Goal: Task Accomplishment & Management: Use online tool/utility

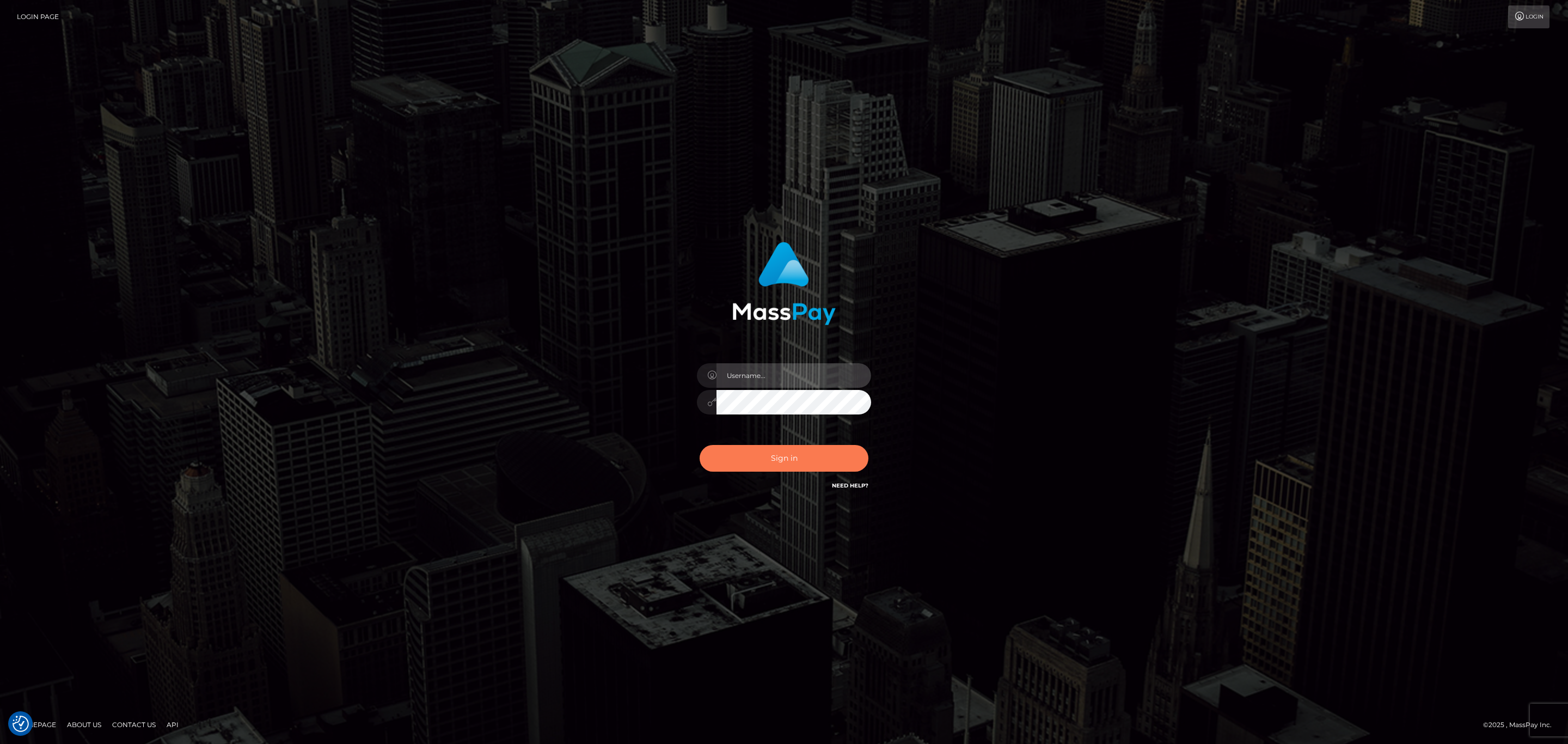
type input "sean.megabonanza"
click at [792, 463] on button "Sign in" at bounding box center [784, 458] width 169 height 27
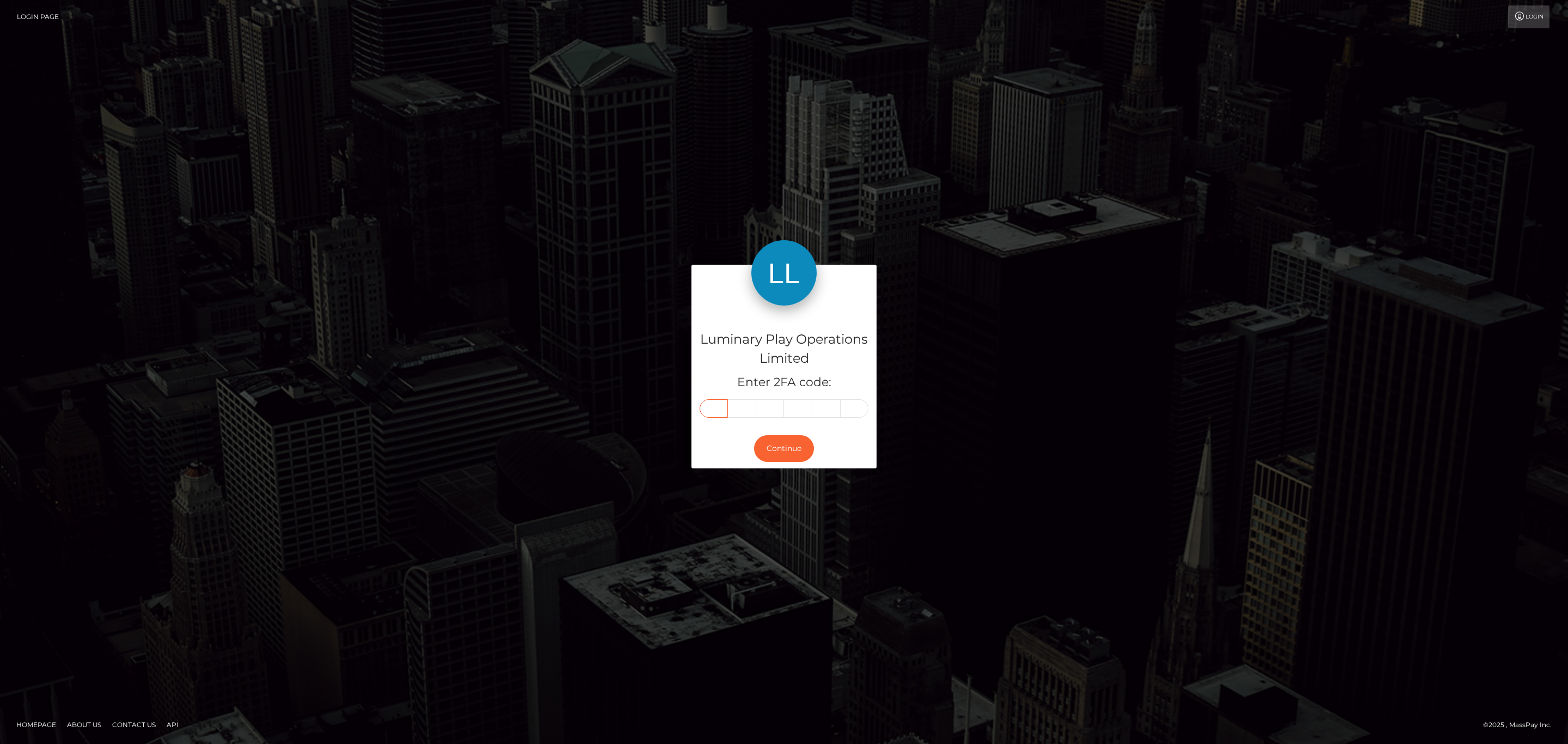
click at [717, 407] on input "text" at bounding box center [713, 408] width 28 height 18
paste input "5"
type input "5"
type input "4"
type input "2"
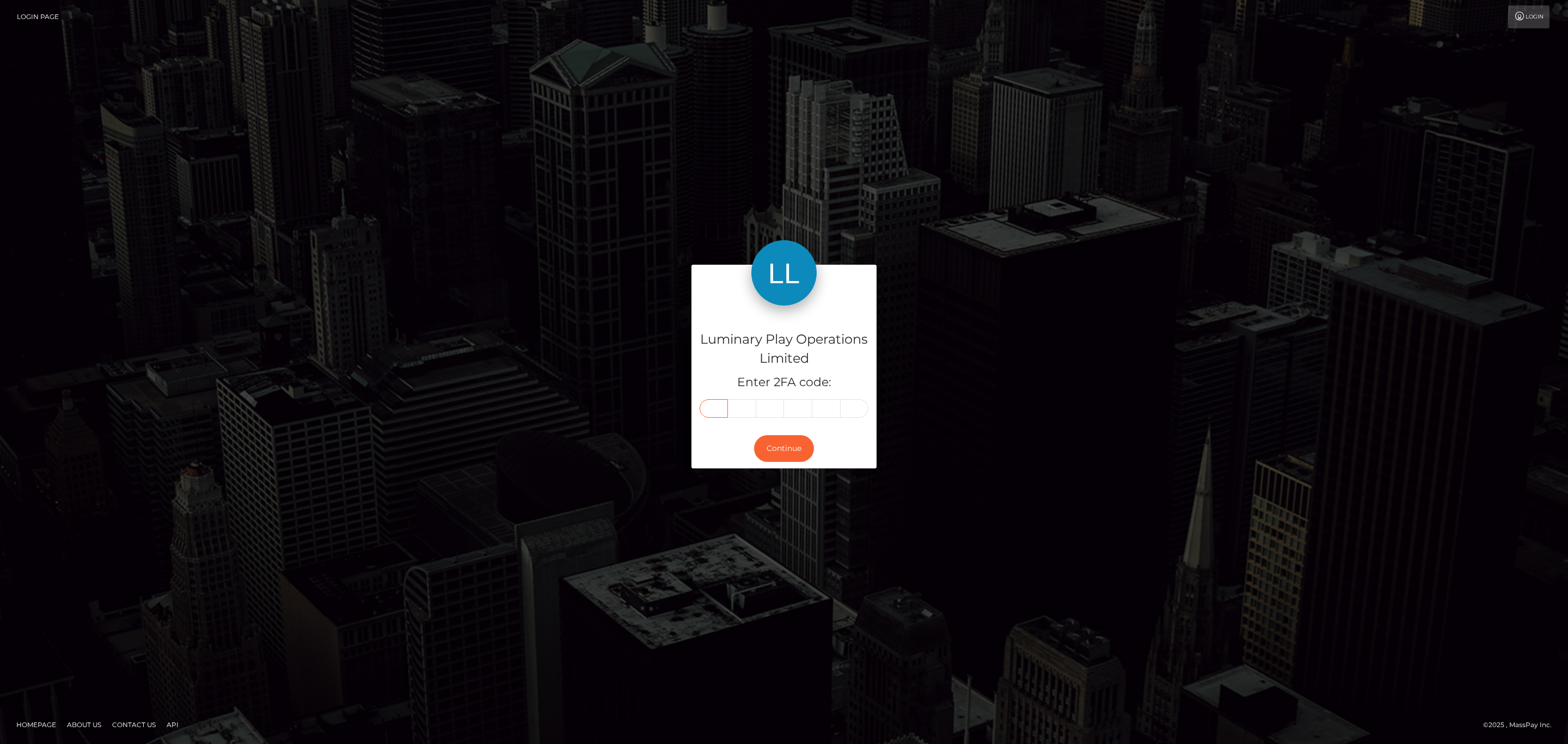
type input "9"
type input "8"
type input "6"
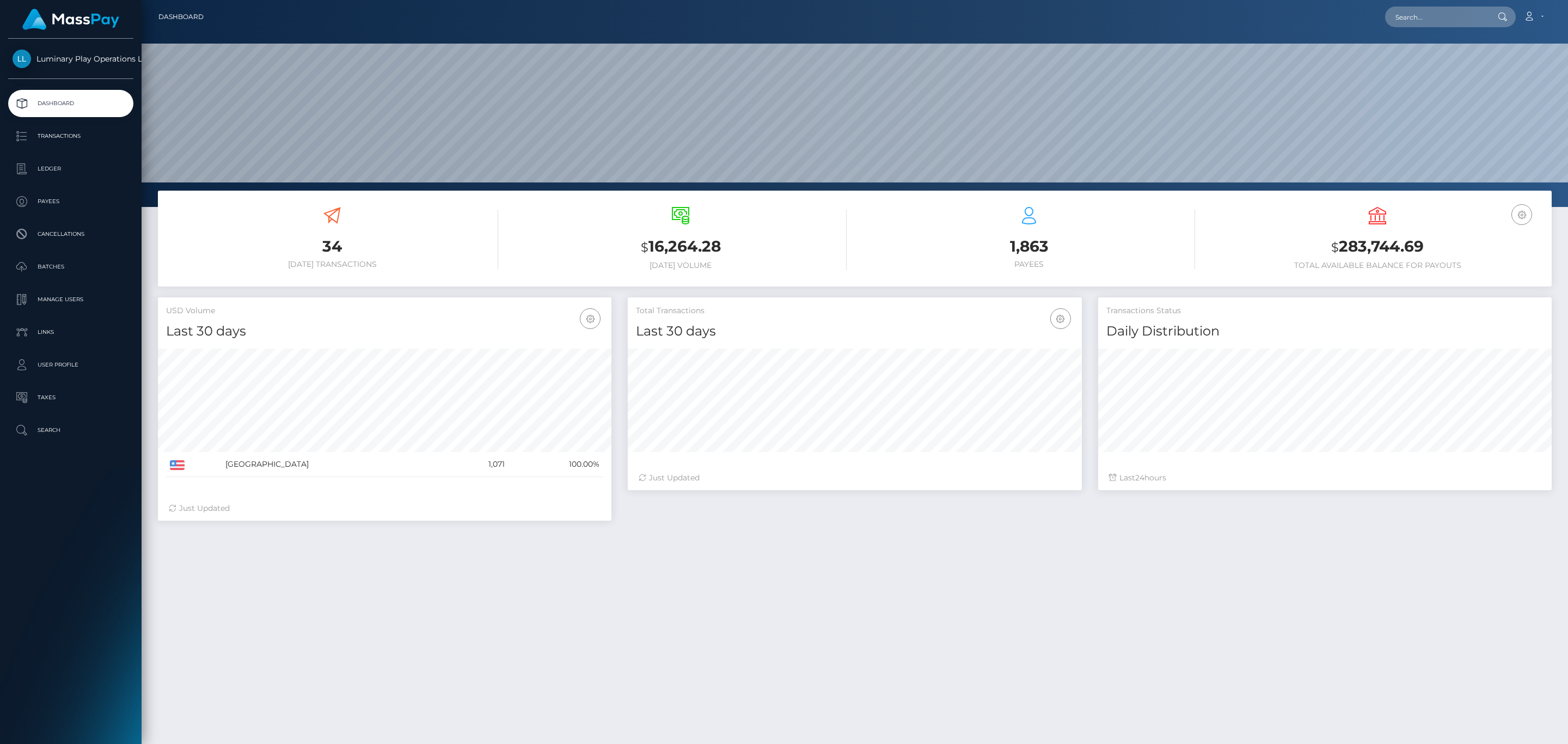
scroll to position [193, 453]
click at [1363, 253] on h3 "$ 283,744.69" at bounding box center [1378, 247] width 332 height 22
copy h3 "283,744.69"
click at [1537, 7] on link "Account" at bounding box center [1532, 17] width 32 height 23
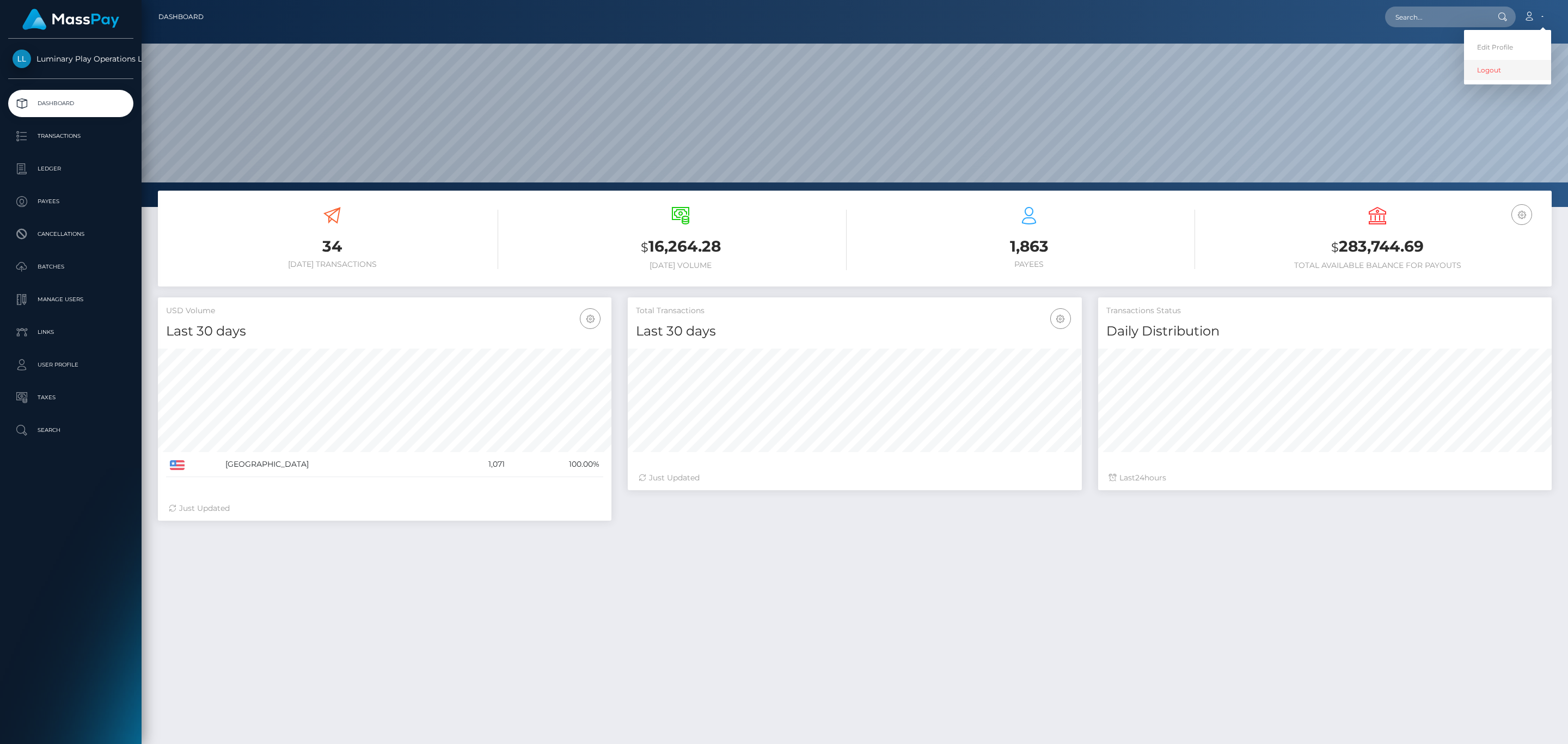
click at [1515, 62] on link "Logout" at bounding box center [1508, 69] width 87 height 20
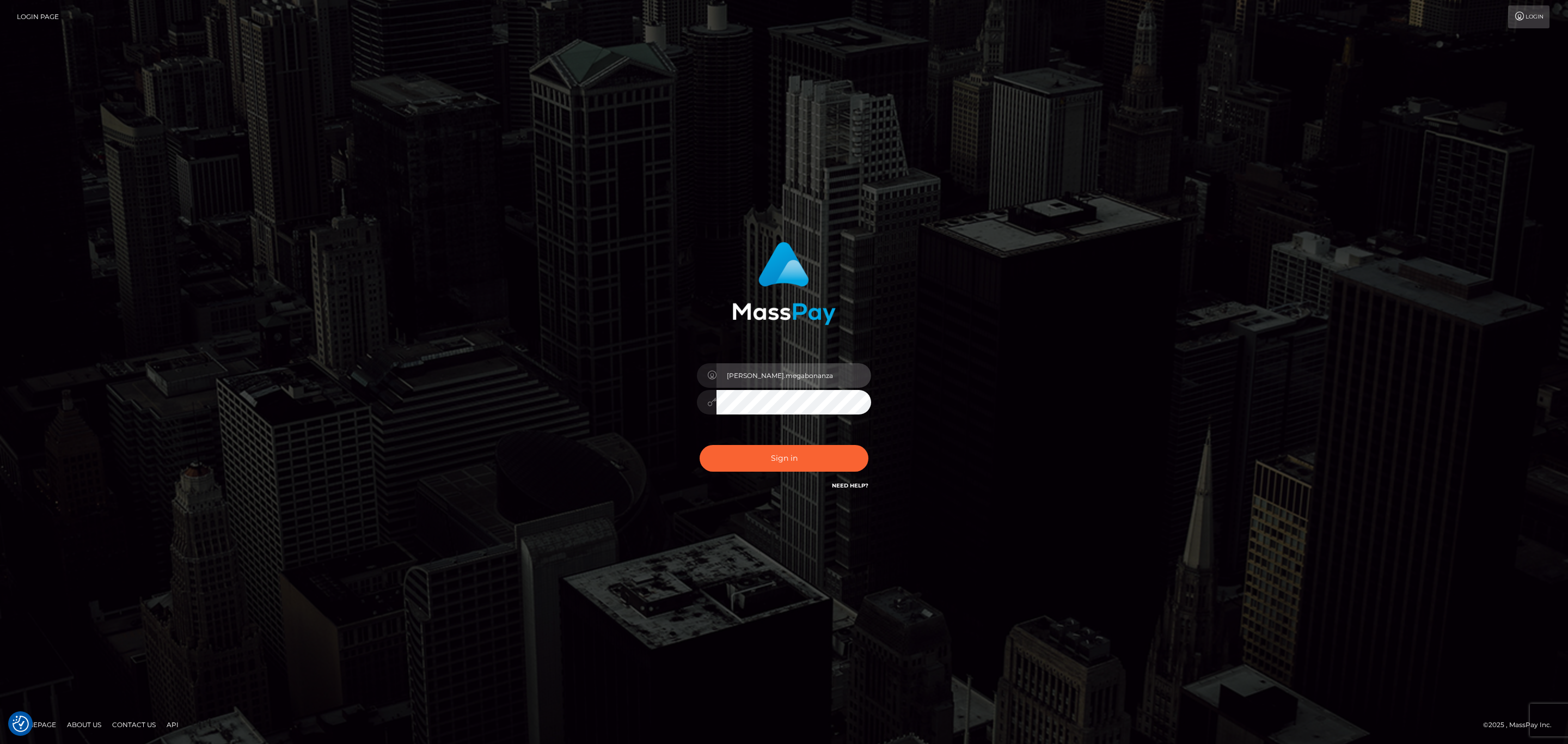
click at [781, 384] on input "sean.megabonanza" at bounding box center [793, 375] width 155 height 25
type input "Sean.silversocial1"
click at [760, 456] on button "Sign in" at bounding box center [784, 458] width 169 height 27
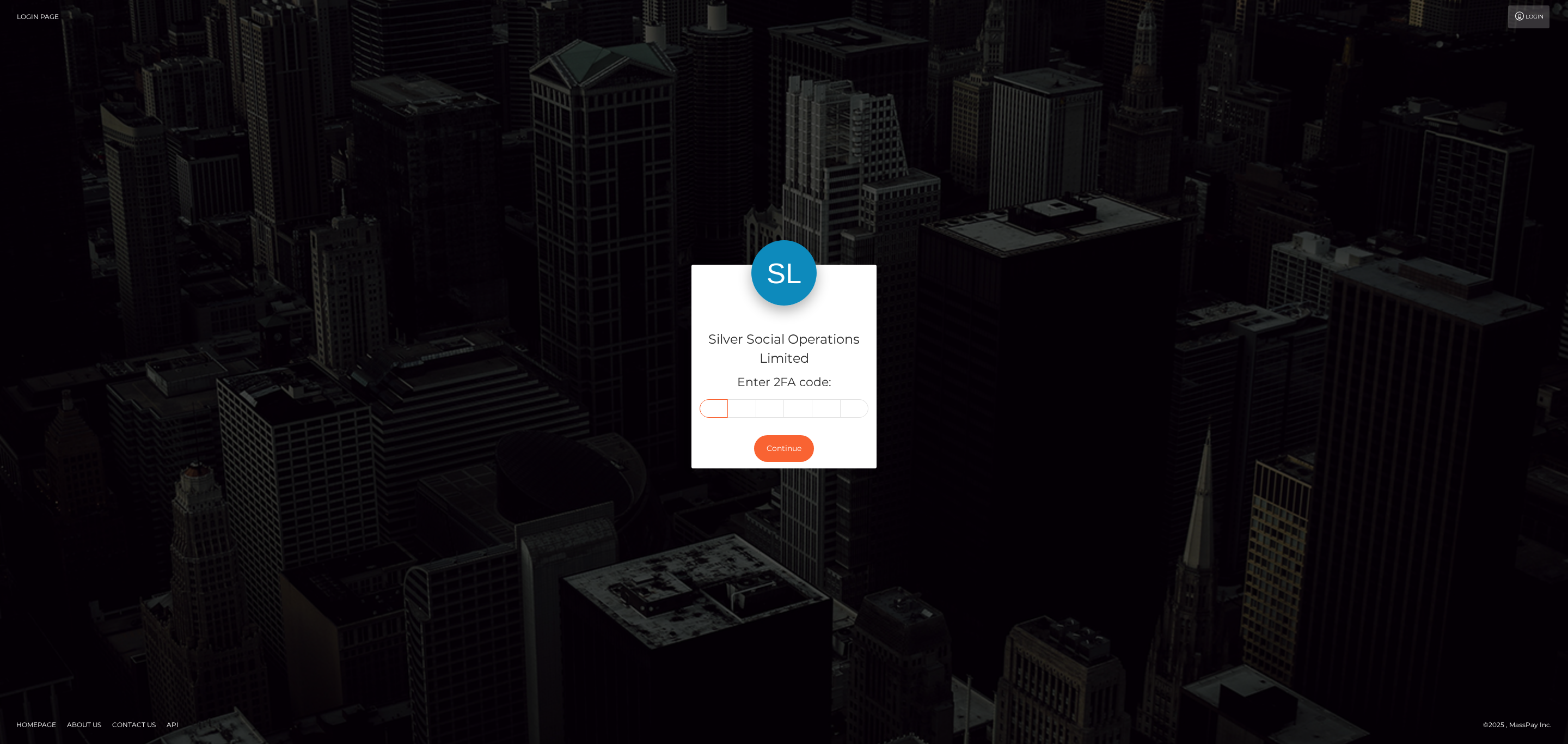
click at [714, 407] on input "text" at bounding box center [713, 408] width 28 height 18
drag, startPoint x: 714, startPoint y: 407, endPoint x: 708, endPoint y: 405, distance: 6.3
paste input "3"
type input "3"
type input "0"
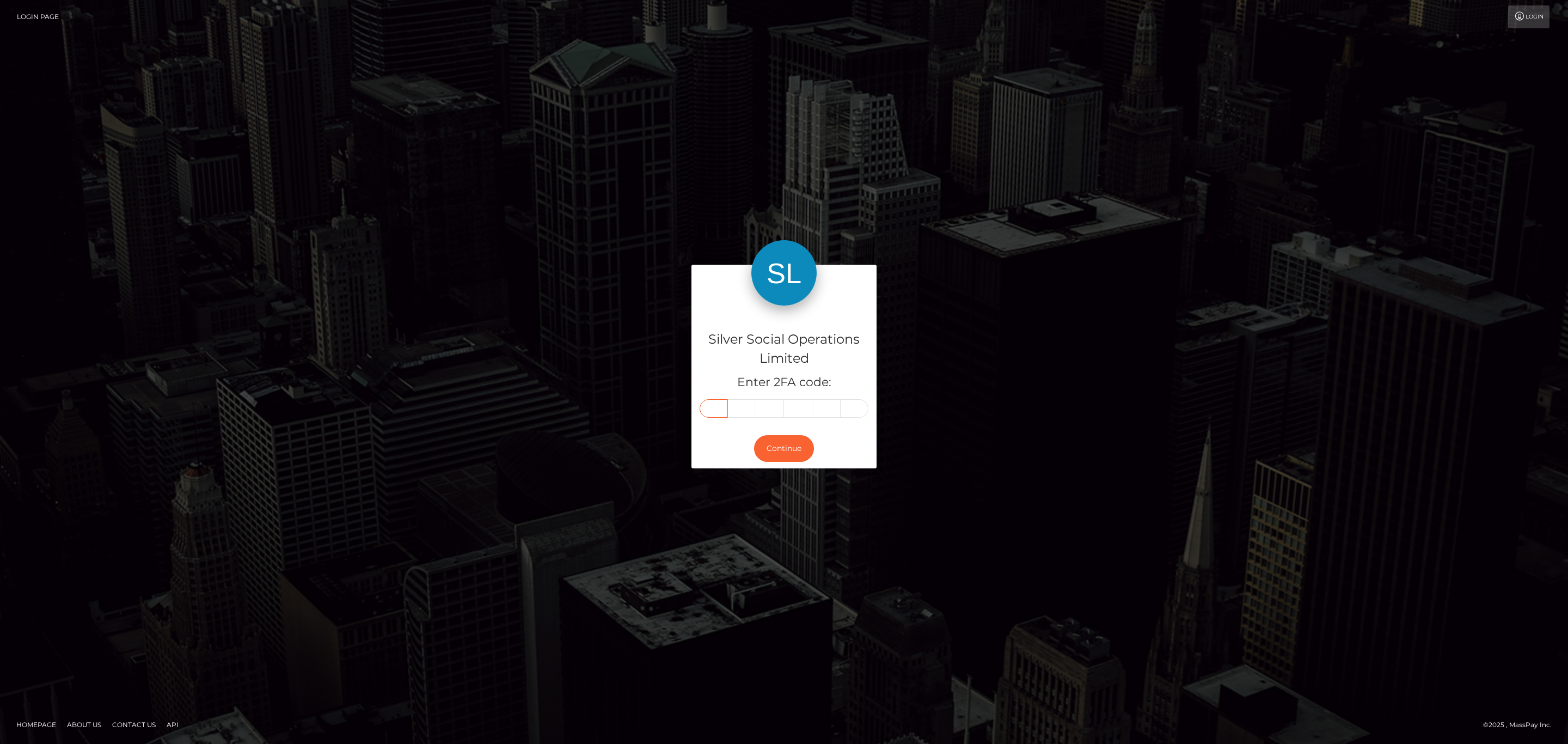
type input "1"
type input "2"
type input "1"
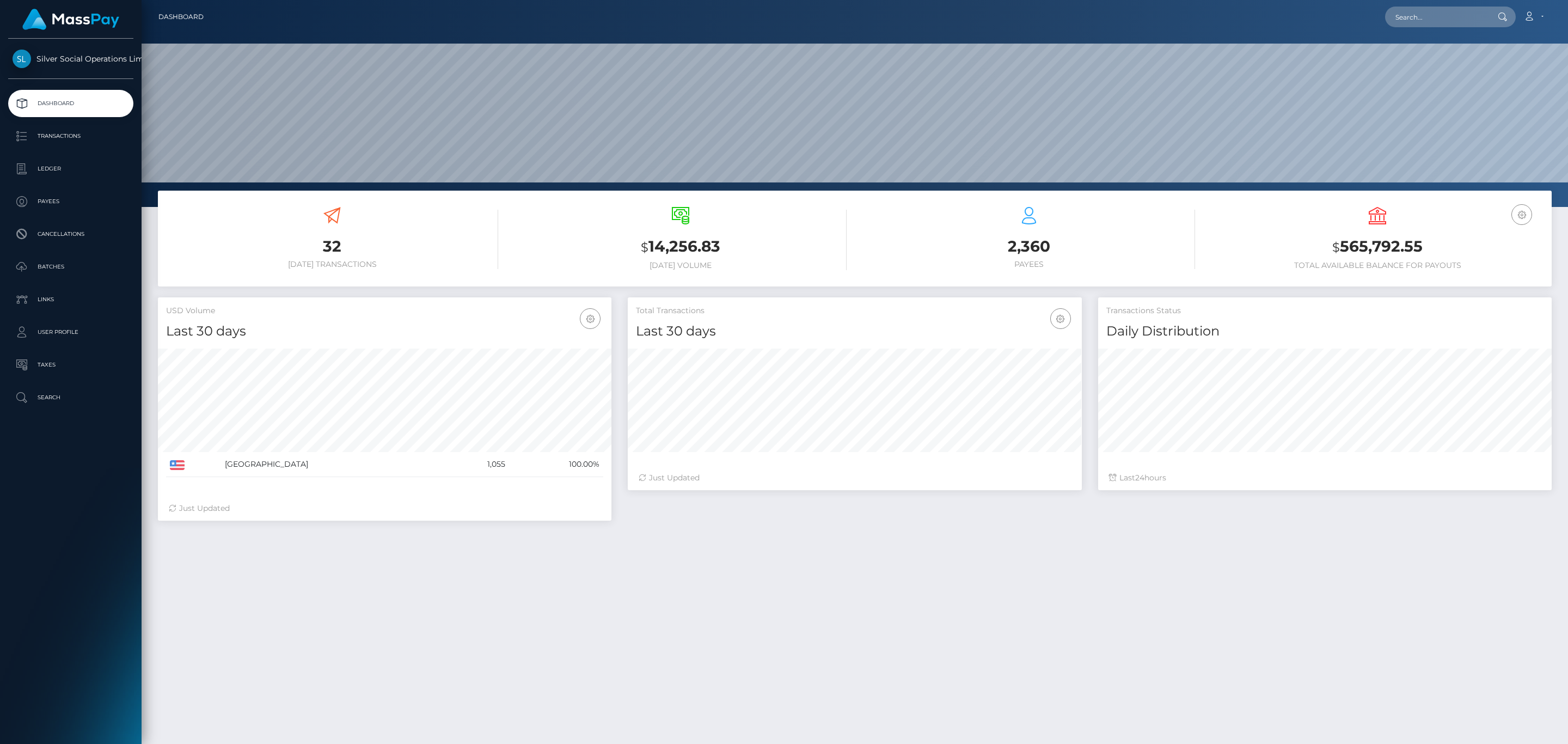
scroll to position [193, 453]
click at [1367, 252] on h3 "$ 565,792.55" at bounding box center [1378, 247] width 332 height 22
copy h3 "565,792.55"
click at [1529, 21] on link "Account" at bounding box center [1532, 17] width 32 height 23
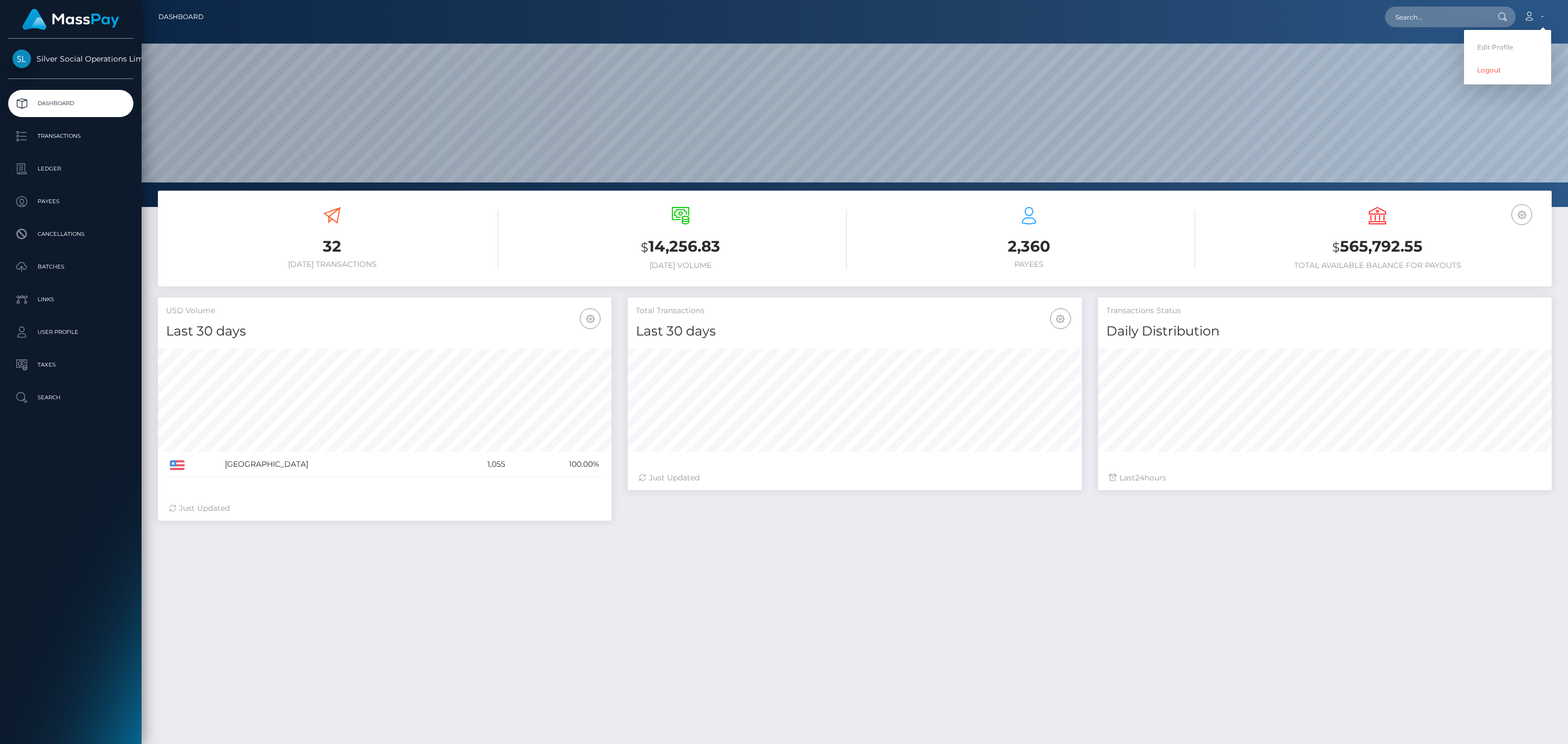
click at [1482, 81] on div "Edit Profile Logout" at bounding box center [1508, 57] width 87 height 55
click at [1525, 14] on icon at bounding box center [1530, 15] width 12 height 9
click at [1490, 76] on link "Logout" at bounding box center [1508, 69] width 87 height 20
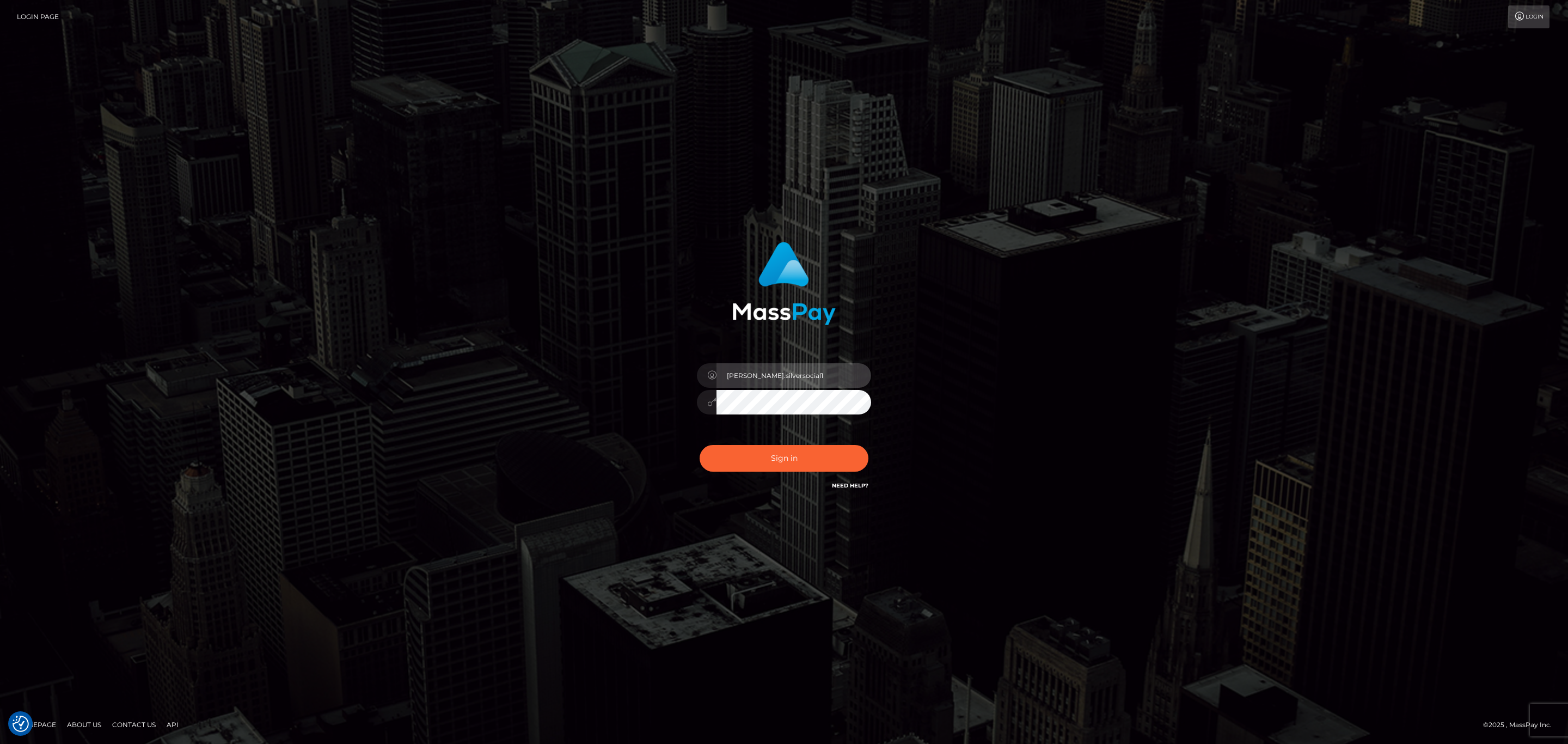
click at [765, 385] on input "Sean.silversocial1" at bounding box center [793, 375] width 155 height 25
type input "sean.ace"
click at [775, 468] on button "Sign in" at bounding box center [784, 458] width 169 height 27
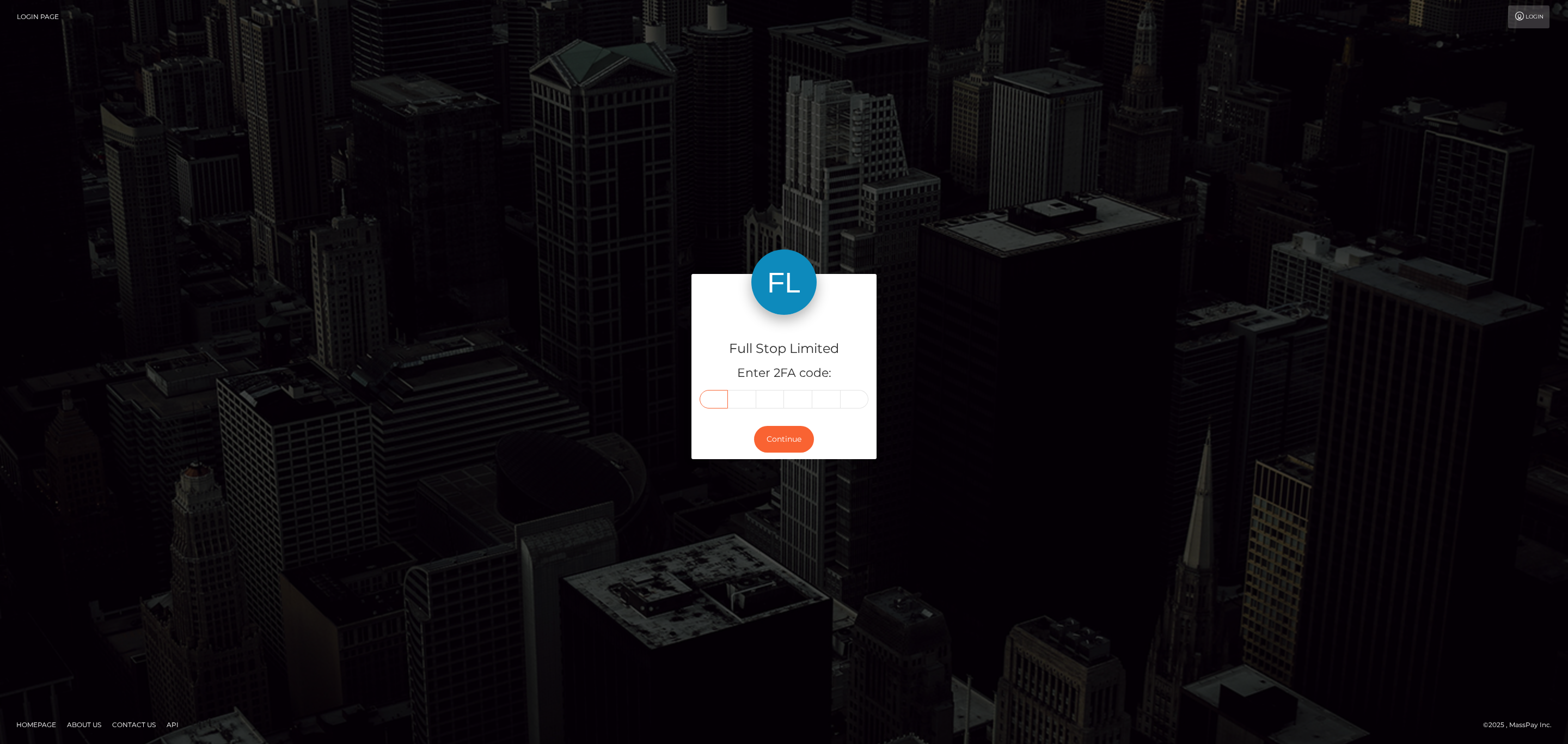
click at [720, 393] on input "text" at bounding box center [713, 398] width 28 height 18
paste input "1"
type input "1"
type input "4"
type input "1"
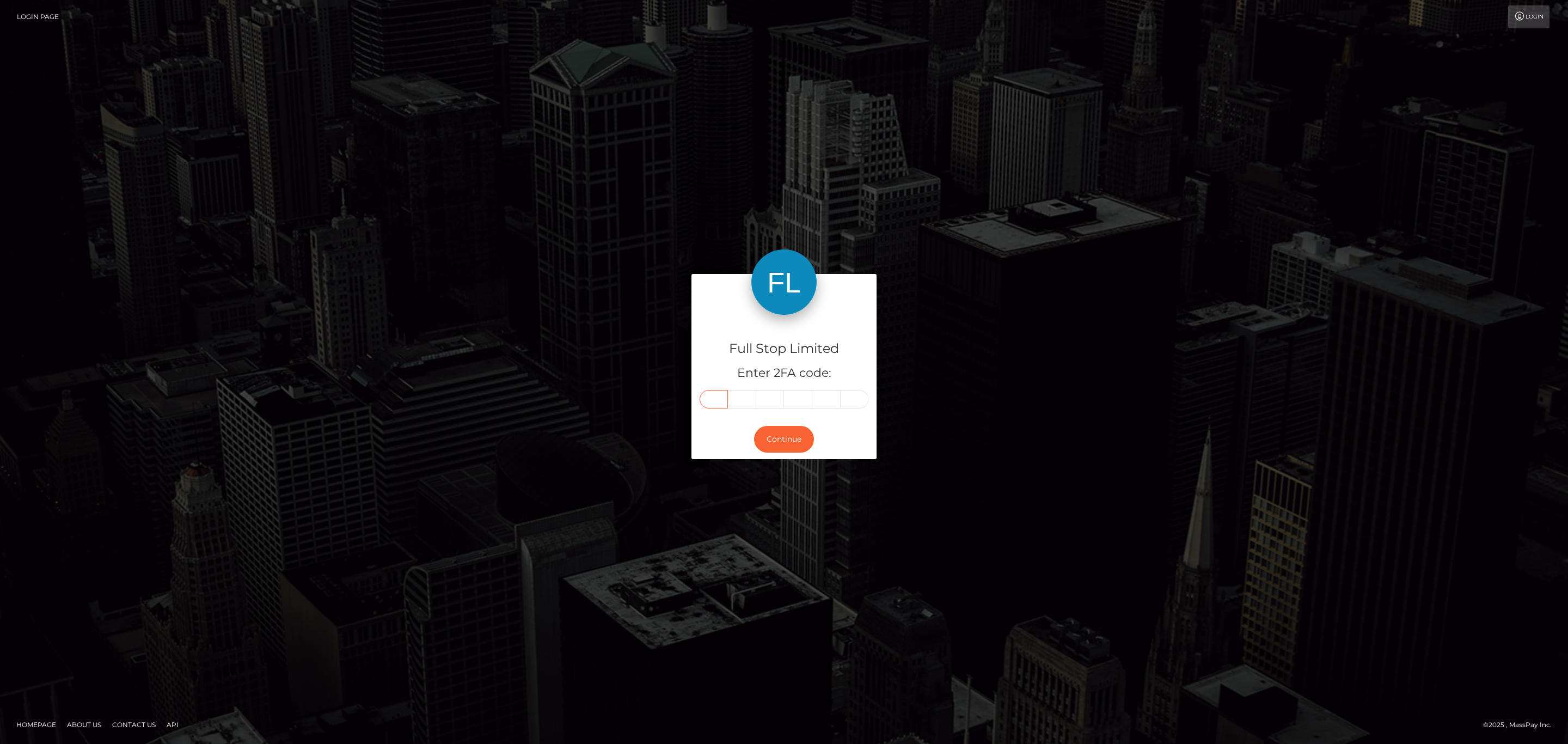
type input "4"
type input "8"
type input "1"
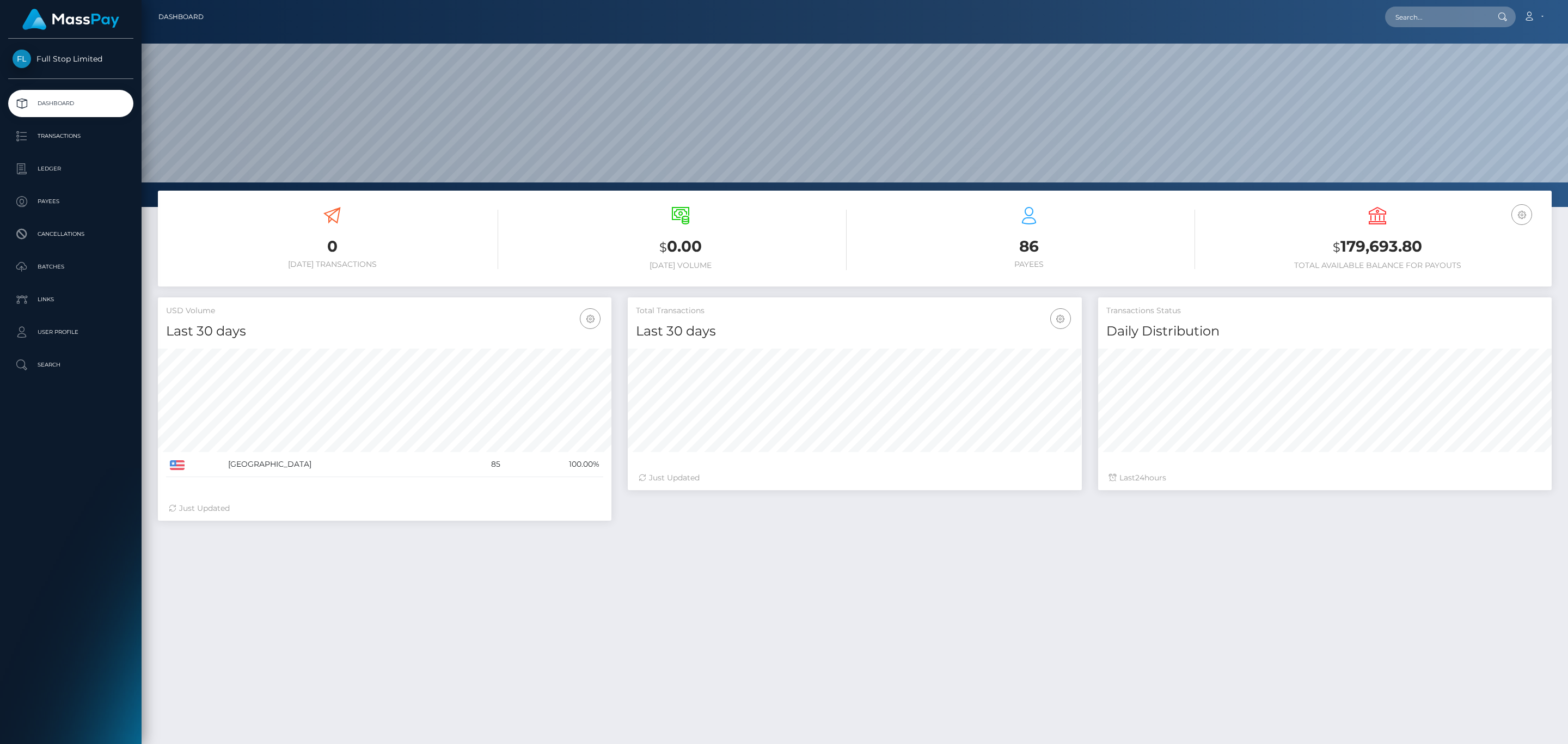
scroll to position [193, 453]
click at [1391, 240] on h3 "$ 179,693.80" at bounding box center [1378, 247] width 332 height 22
copy h3 "179,693.80"
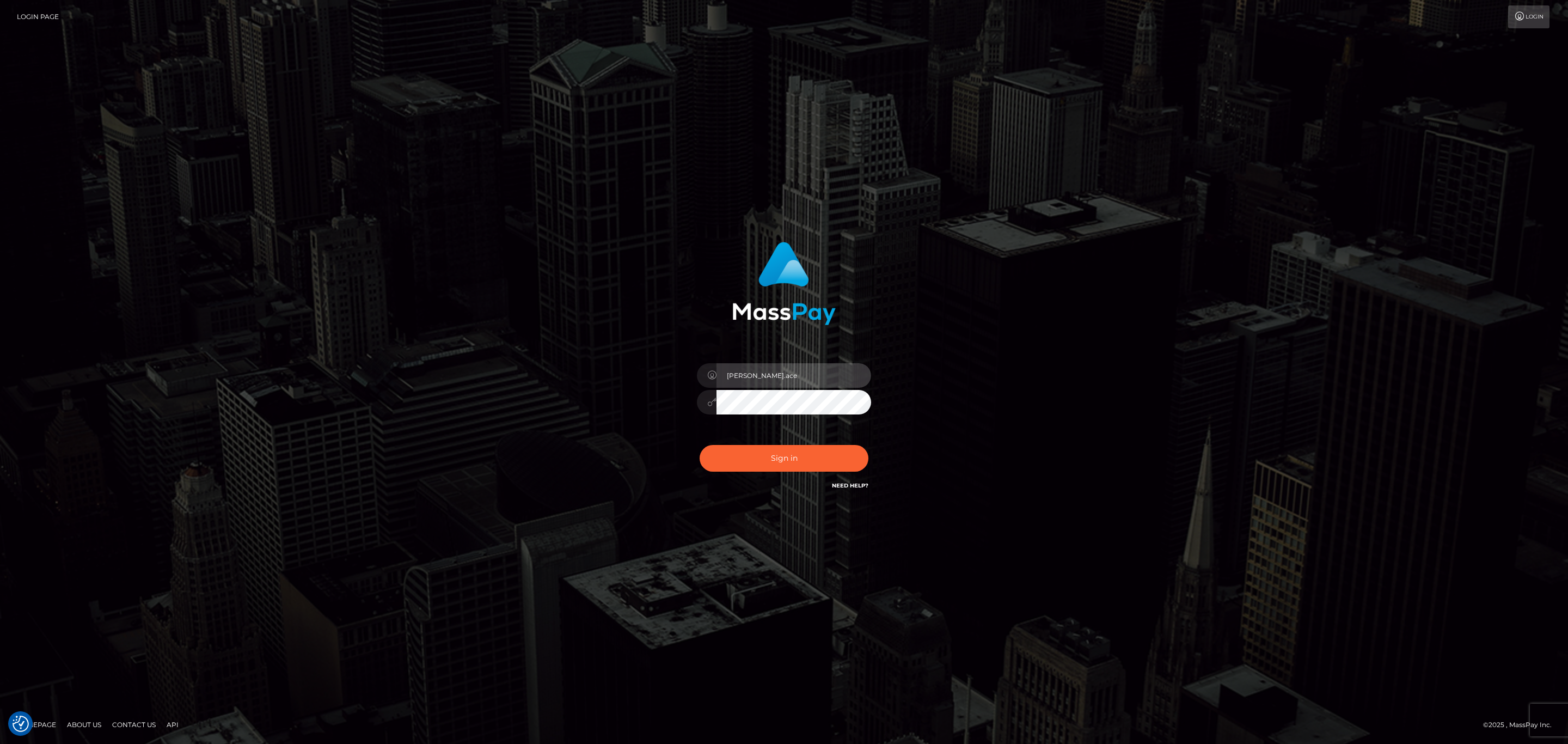
click at [809, 377] on input "[PERSON_NAME].ace" at bounding box center [793, 375] width 155 height 25
type input "[PERSON_NAME].silversocial1"
click at [747, 456] on button "Sign in" at bounding box center [784, 458] width 169 height 27
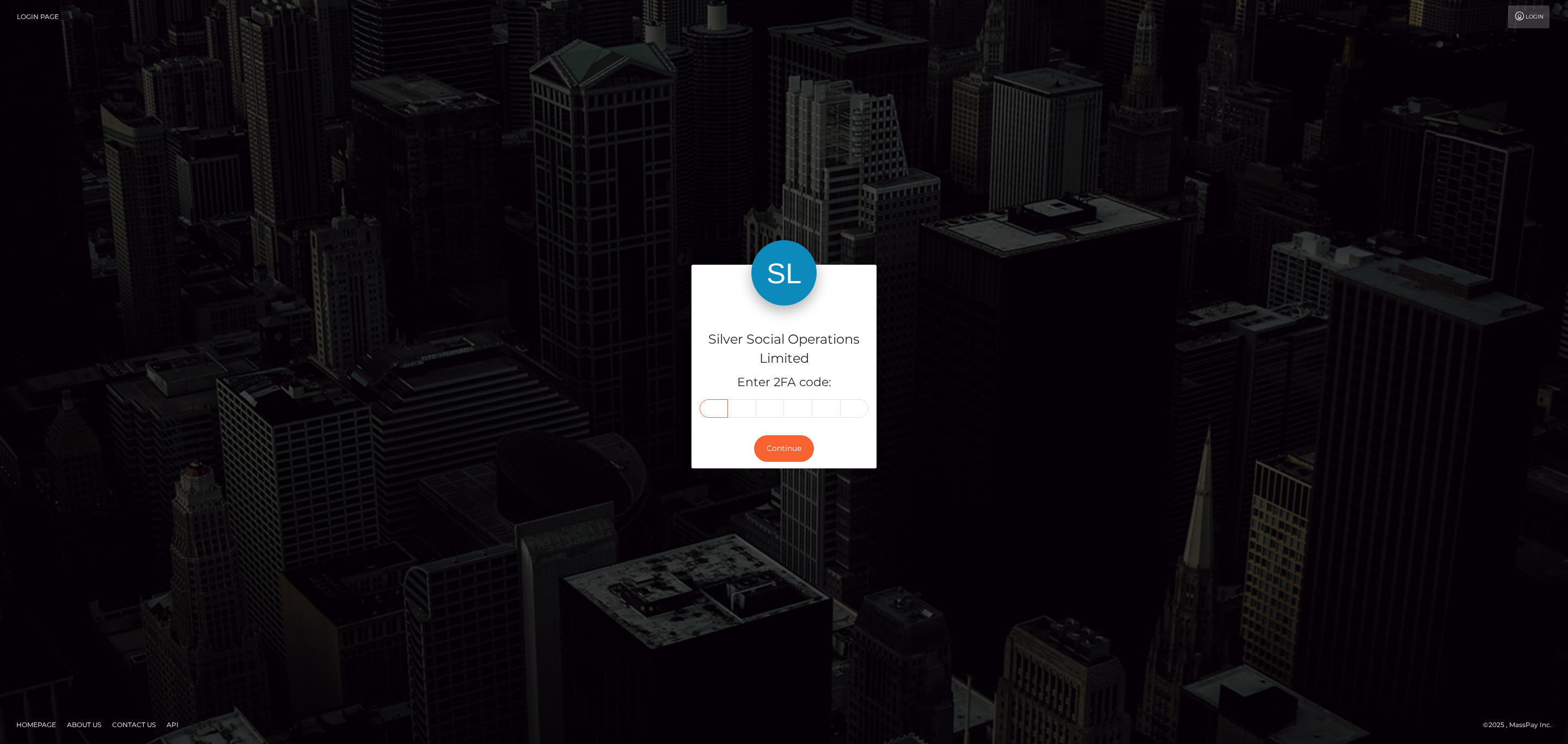
click at [717, 408] on input "text" at bounding box center [713, 408] width 28 height 18
paste input "4"
type input "4"
type input "6"
type input "3"
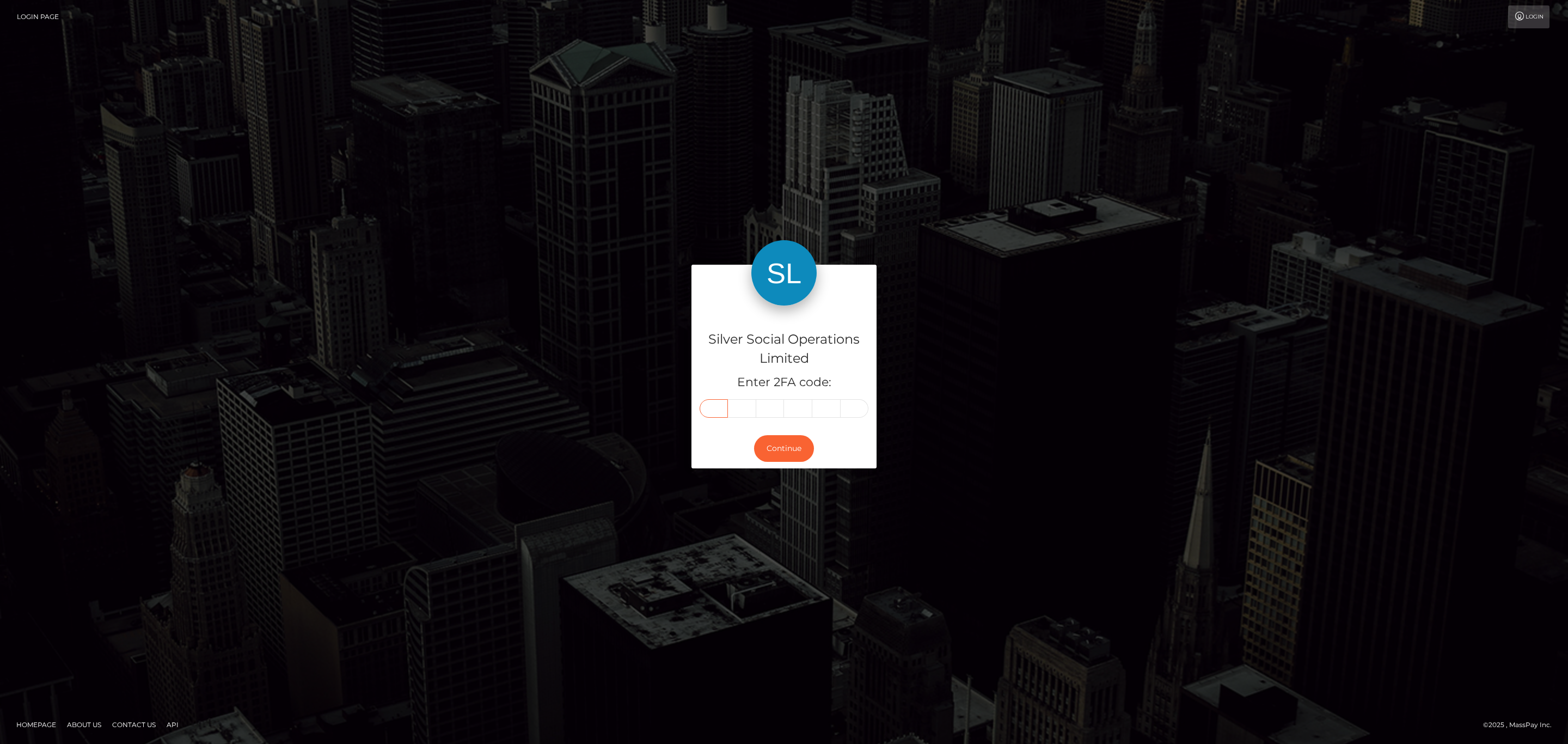
type input "6"
type input "7"
type input "0"
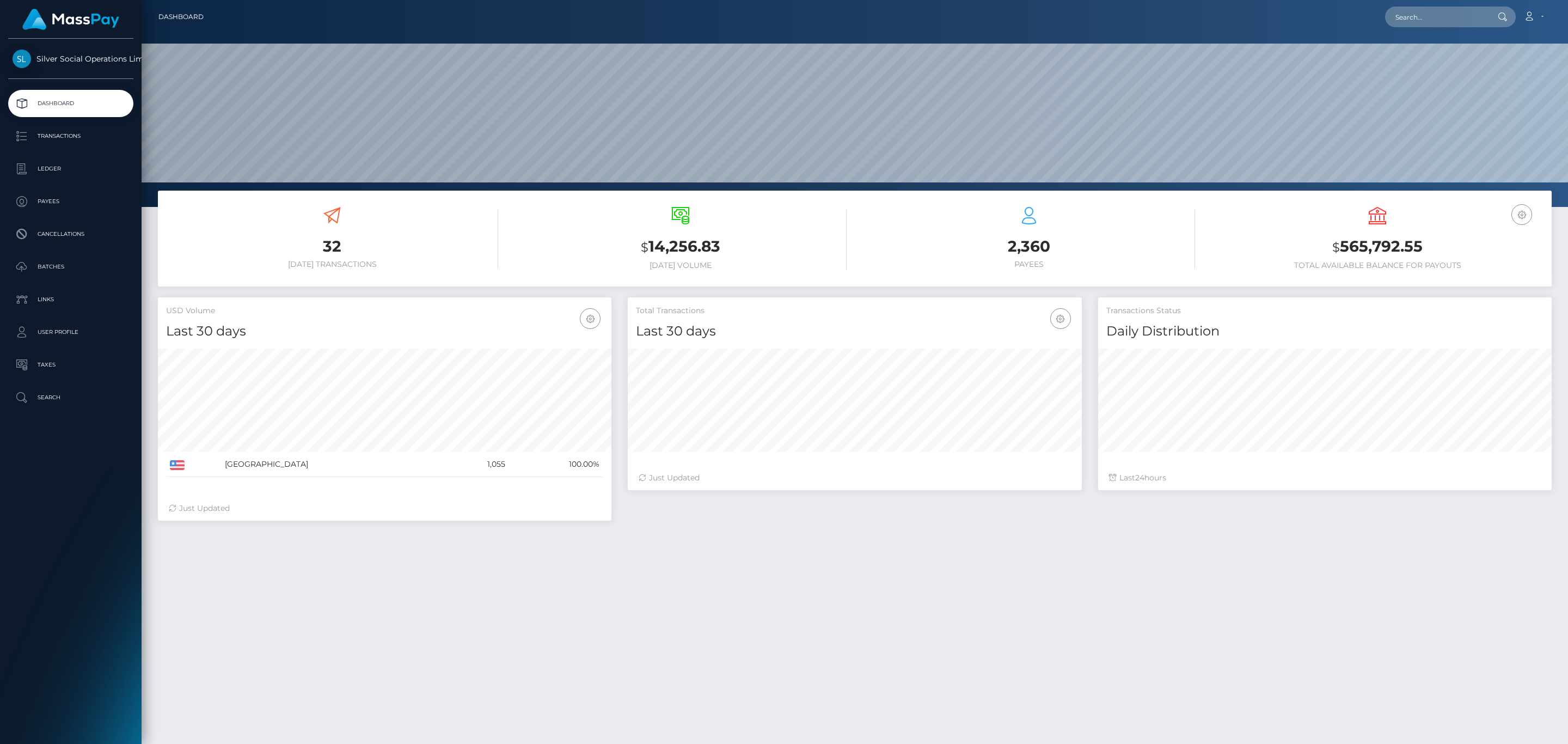
scroll to position [193, 453]
click at [56, 134] on p "Transactions" at bounding box center [70, 135] width 116 height 16
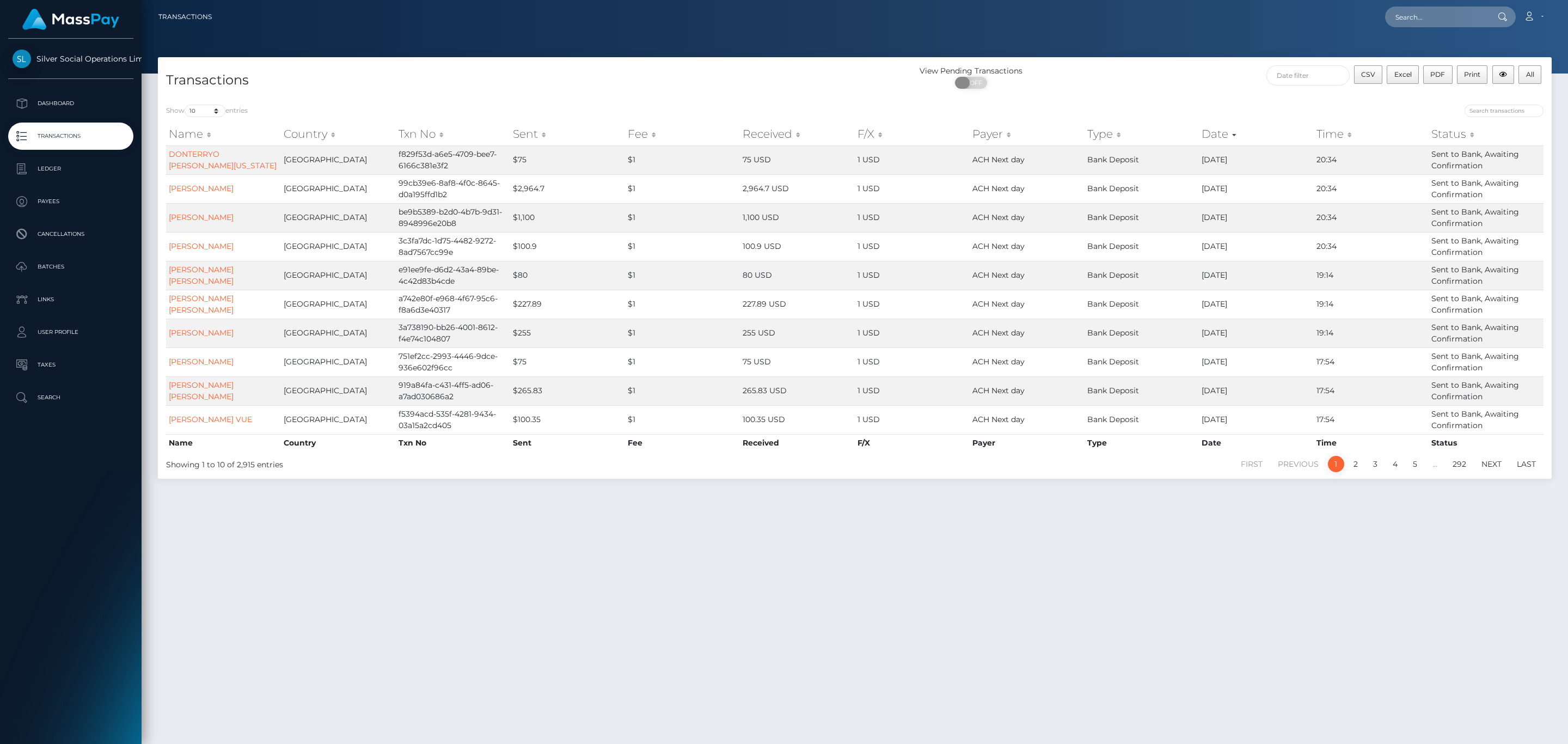
click at [978, 84] on span "OFF" at bounding box center [975, 83] width 27 height 12
checkbox input "true"
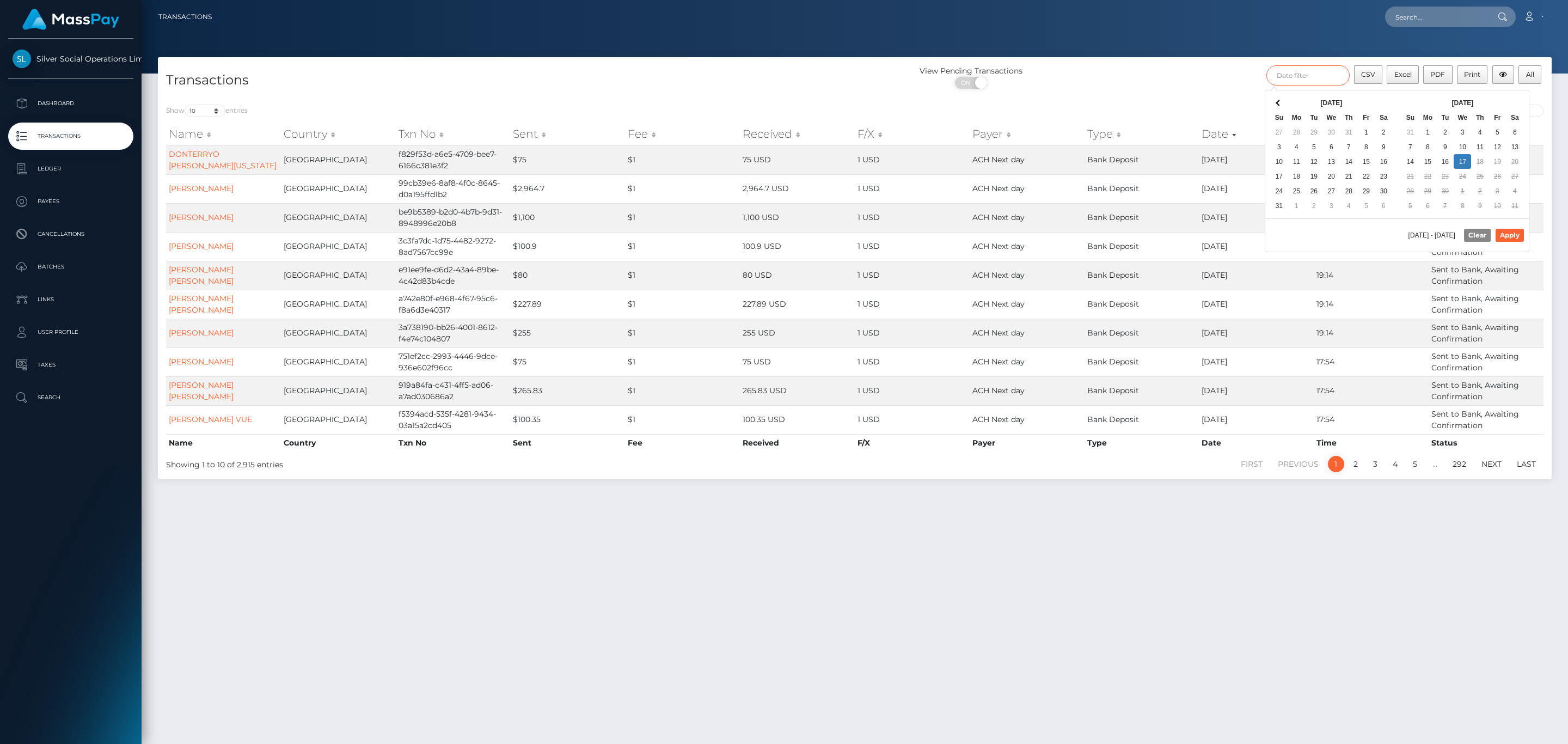
click at [1329, 70] on input "text" at bounding box center [1308, 75] width 84 height 20
click at [1513, 93] on div "Sep 2025 Su Mo Tu We Th Fr Sa 31 1 2 3 4 5 6 7 8 9 10 11 12 13 14 15 16 17 18 1…" at bounding box center [1462, 154] width 132 height 128
click at [1513, 228] on div "09/01/2025 - 09/17/2025 Clear Apply" at bounding box center [1397, 234] width 263 height 34
click at [1513, 240] on button "Apply" at bounding box center [1509, 235] width 28 height 13
type input "09/01/2025 - 09/17/2025"
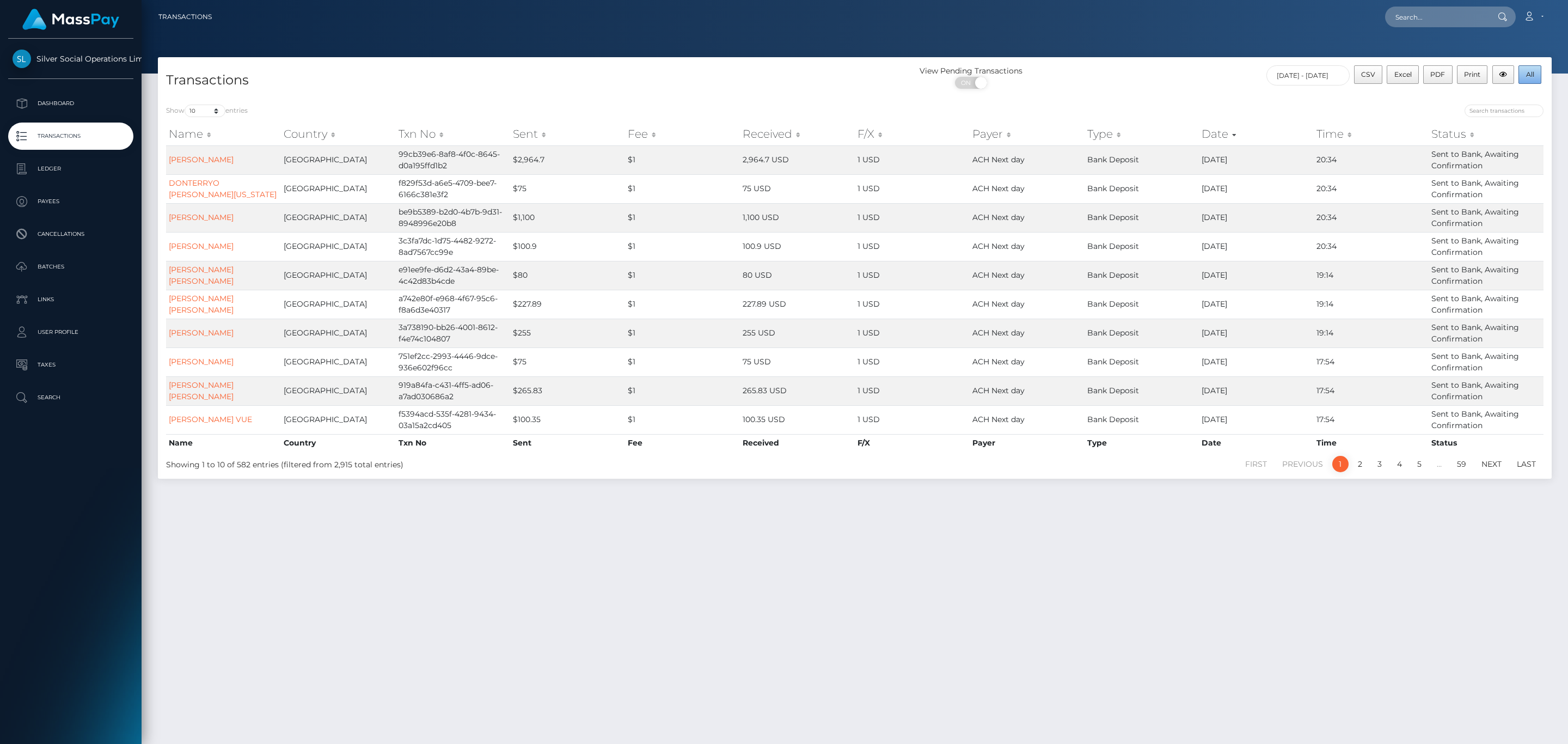
click at [1537, 79] on button "All" at bounding box center [1530, 74] width 23 height 18
